Goal: Task Accomplishment & Management: Manage account settings

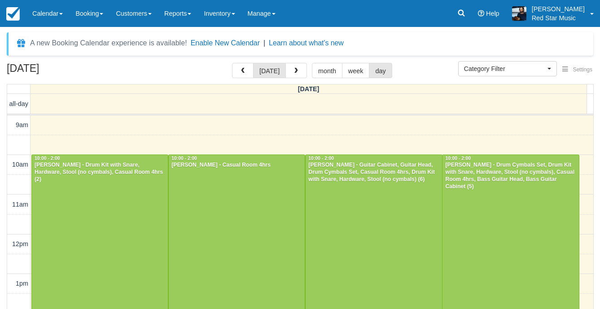
select select
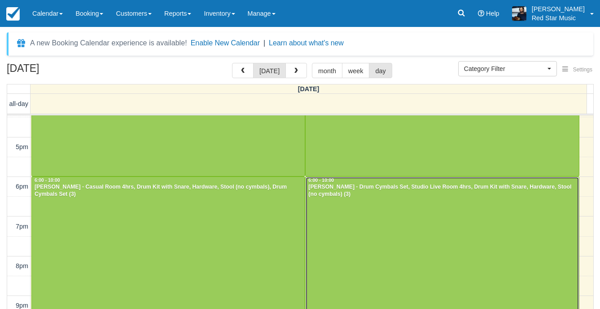
click at [386, 222] on div at bounding box center [442, 255] width 273 height 157
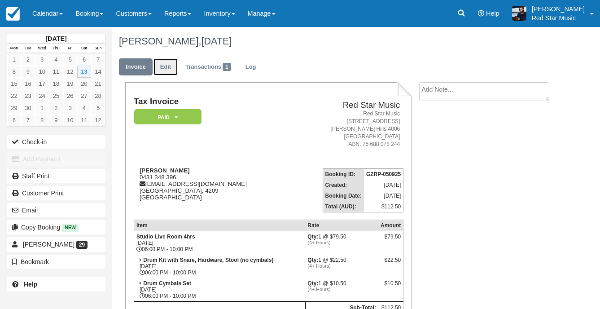
click at [162, 67] on link "Edit" at bounding box center [165, 66] width 24 height 17
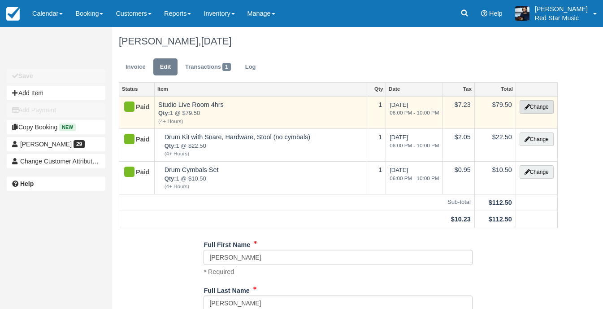
click at [537, 108] on button "Change" at bounding box center [537, 106] width 34 height 13
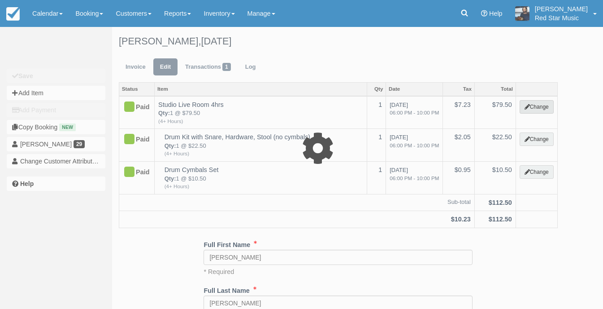
select select "6"
type input "79.50"
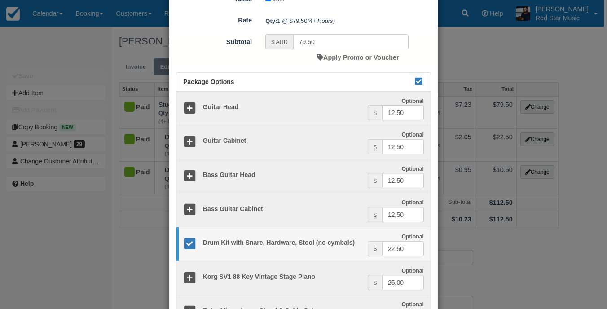
scroll to position [269, 0]
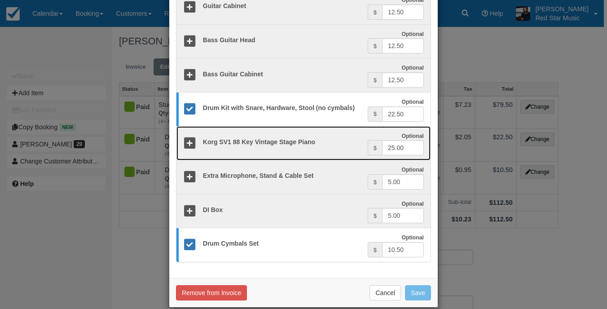
click at [189, 144] on icon at bounding box center [189, 143] width 13 height 13
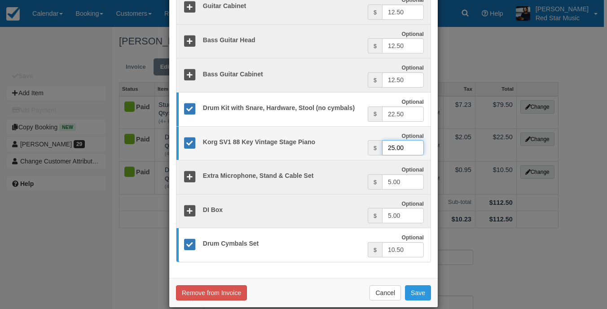
drag, startPoint x: 403, startPoint y: 148, endPoint x: 293, endPoint y: 145, distance: 110.4
click at [296, 145] on div "Optional Korg SV1 88 Key Vintage Stage Piano Optional $ 25.00" at bounding box center [303, 143] width 254 height 25
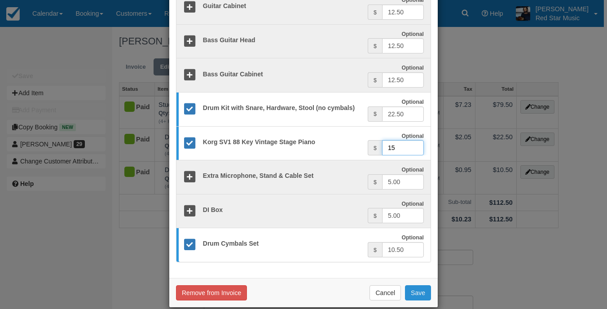
type input "15"
click at [417, 292] on button "Save" at bounding box center [418, 292] width 26 height 15
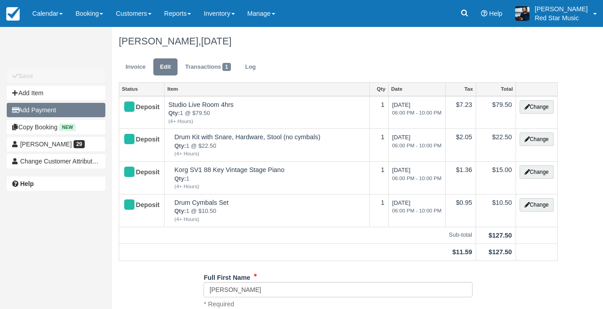
click at [52, 108] on button "Add Payment" at bounding box center [56, 110] width 99 height 14
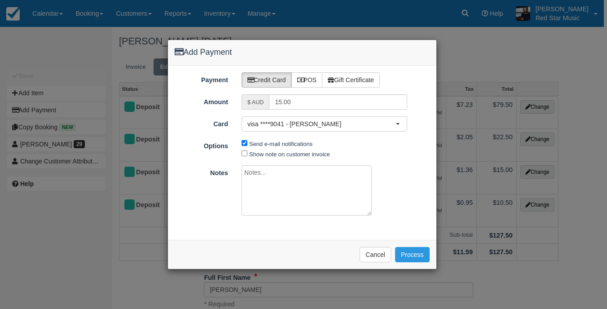
click at [302, 181] on textarea at bounding box center [306, 190] width 130 height 50
type textarea "Added last minute - discounted $10 for loss of first hour hire - Dylan @"
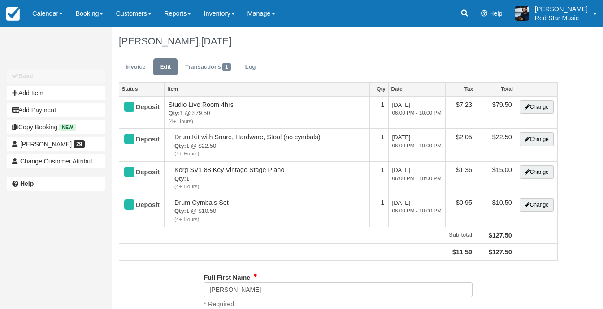
type input "0431 348 396"
click at [89, 105] on button "Add Payment" at bounding box center [56, 110] width 99 height 14
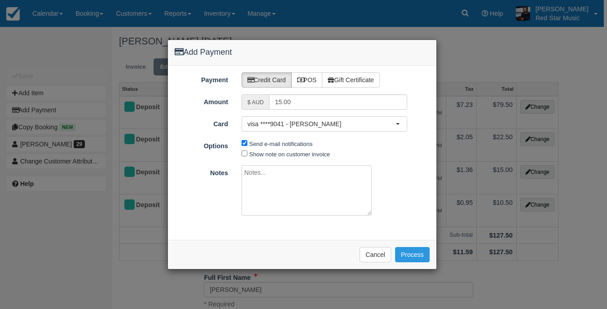
click at [270, 176] on textarea at bounding box center [306, 190] width 130 height 50
type textarea "Added last minute - discounted $10 for loss of first hour - Dylan"
click at [416, 254] on button "Process" at bounding box center [412, 254] width 35 height 15
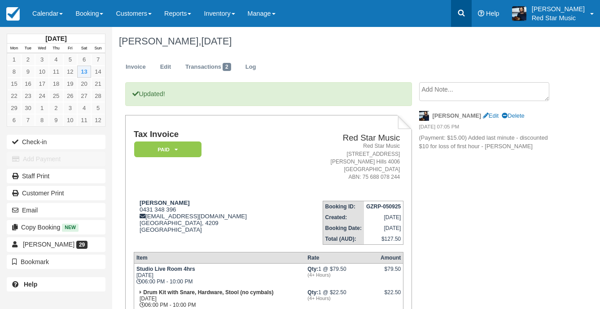
click at [472, 16] on link at bounding box center [461, 13] width 21 height 27
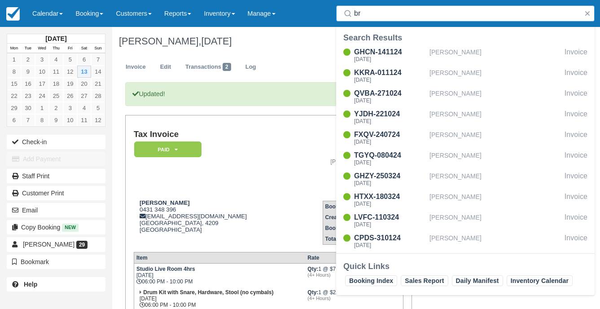
type input "b"
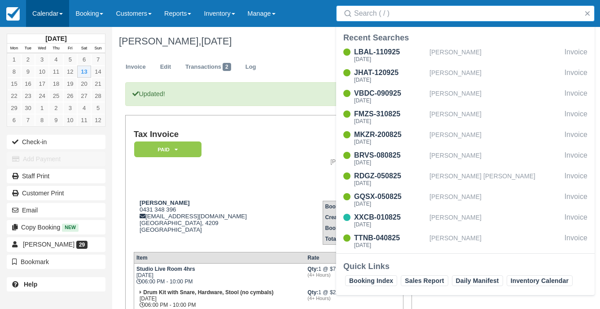
click at [61, 17] on link "Calendar" at bounding box center [47, 13] width 43 height 27
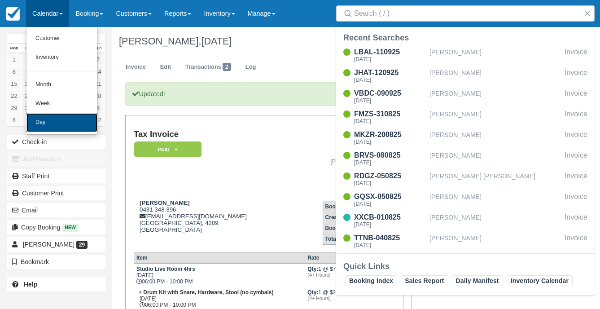
click at [57, 130] on link "Day" at bounding box center [61, 122] width 71 height 19
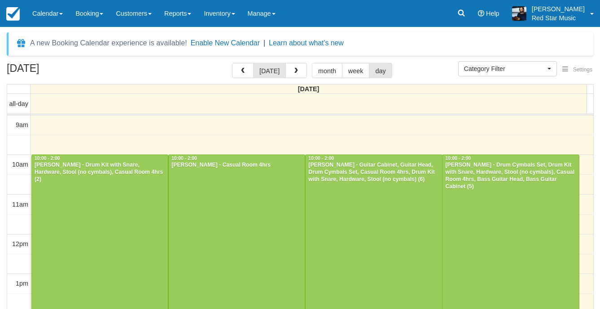
select select
